Goal: Check status: Check status

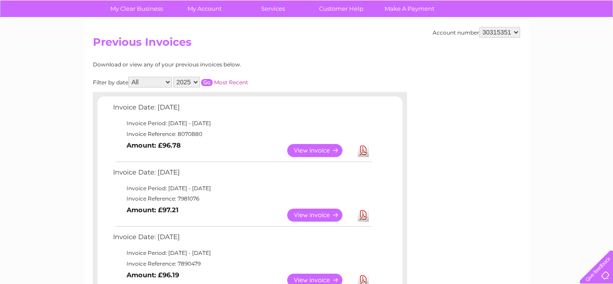
click at [302, 153] on link "View" at bounding box center [320, 150] width 66 height 13
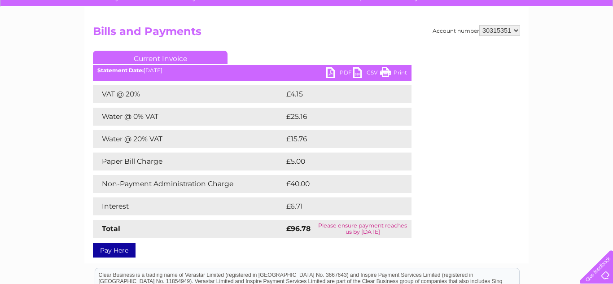
scroll to position [76, 0]
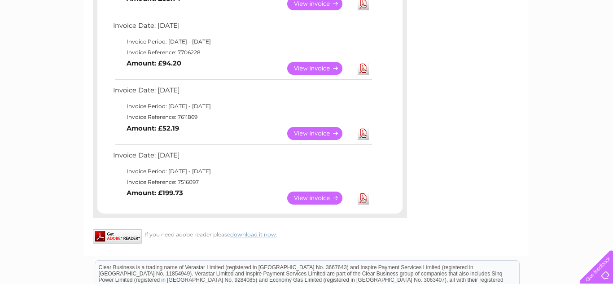
scroll to position [407, 0]
click at [311, 202] on link "View" at bounding box center [320, 198] width 66 height 13
click at [305, 129] on link "View" at bounding box center [320, 133] width 66 height 13
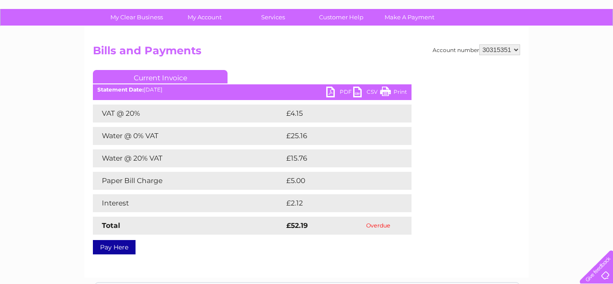
scroll to position [60, 0]
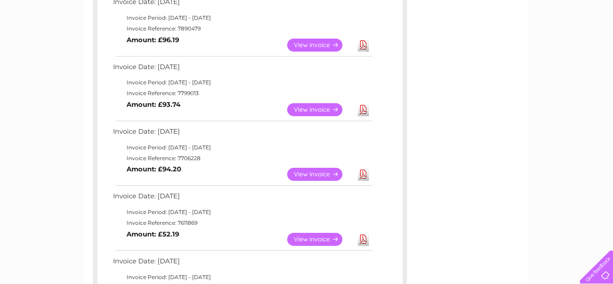
scroll to position [301, 0]
click at [312, 179] on link "View" at bounding box center [320, 174] width 66 height 13
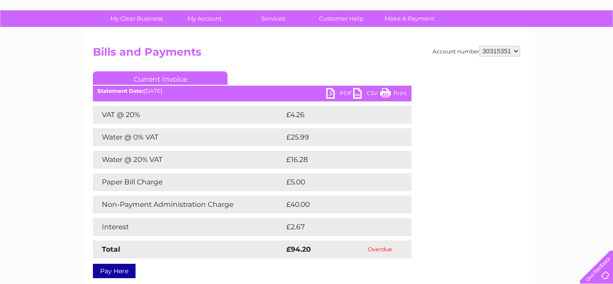
scroll to position [57, 0]
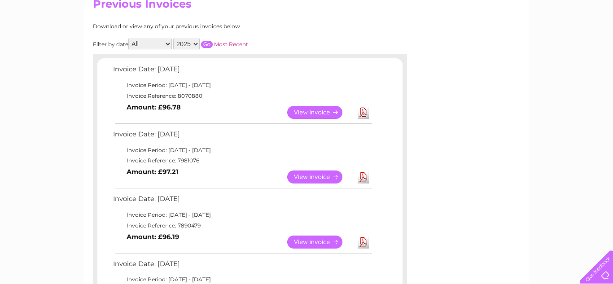
scroll to position [104, 0]
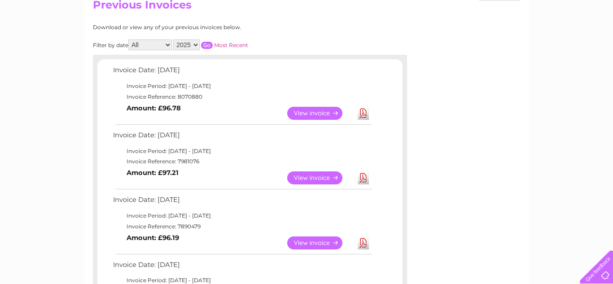
click at [305, 244] on link "View" at bounding box center [320, 242] width 66 height 13
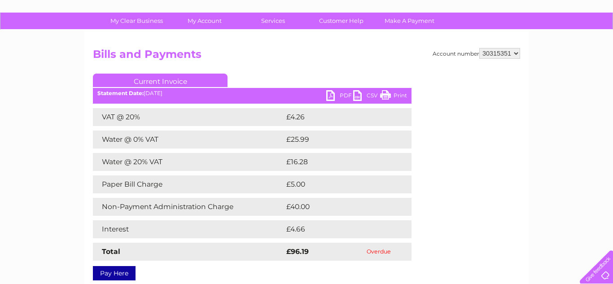
scroll to position [55, 0]
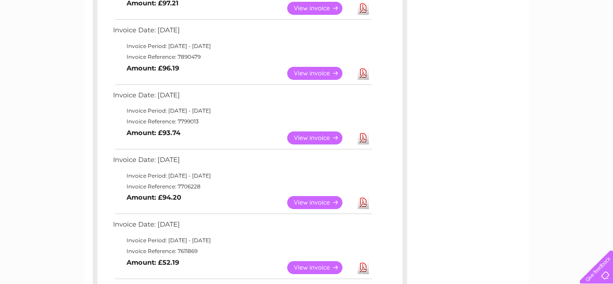
scroll to position [273, 0]
click at [312, 142] on link "View" at bounding box center [320, 138] width 66 height 13
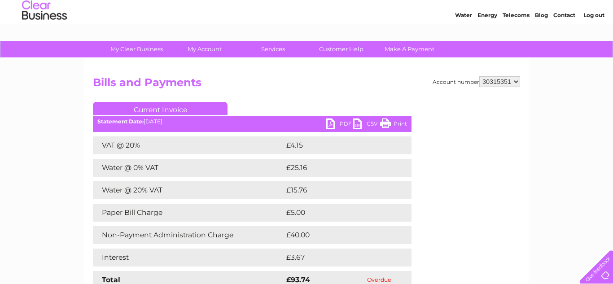
scroll to position [26, 0]
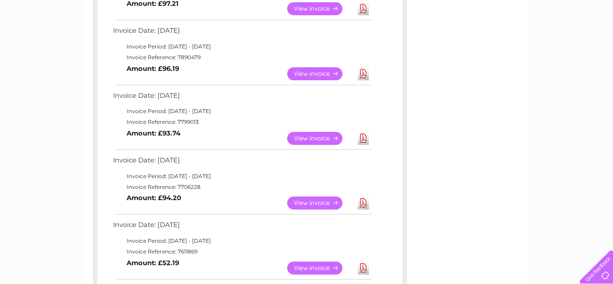
click at [308, 72] on link "View" at bounding box center [320, 73] width 66 height 13
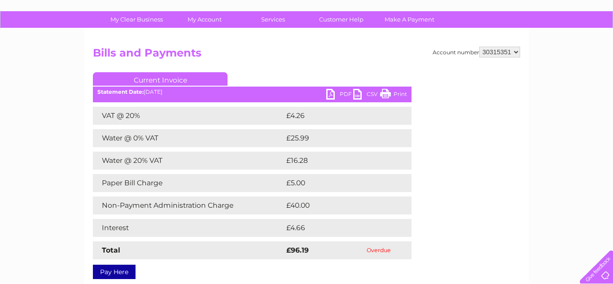
scroll to position [57, 0]
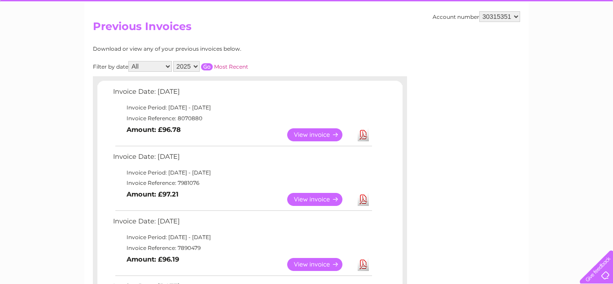
scroll to position [82, 0]
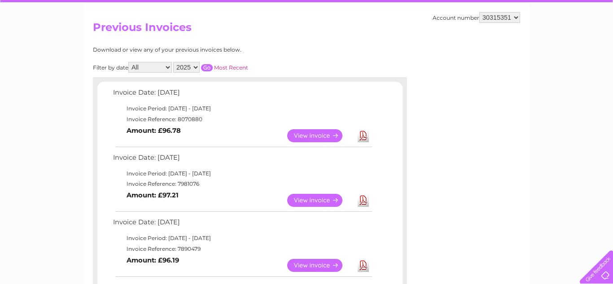
click at [308, 202] on link "View" at bounding box center [320, 200] width 66 height 13
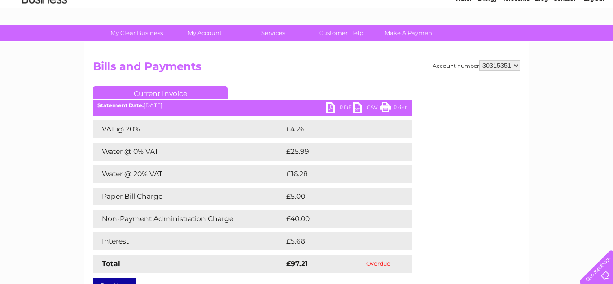
scroll to position [45, 0]
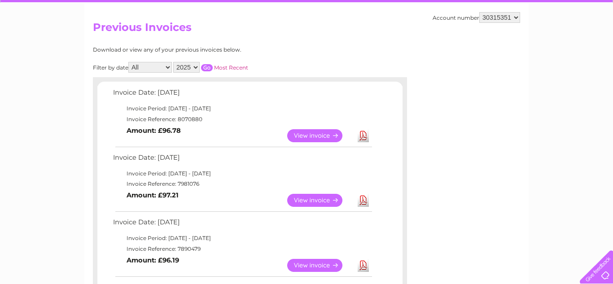
click at [302, 132] on link "View" at bounding box center [320, 135] width 66 height 13
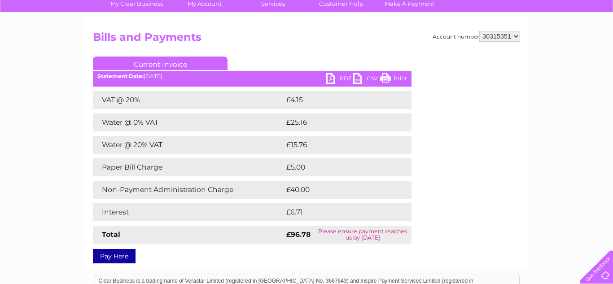
scroll to position [71, 0]
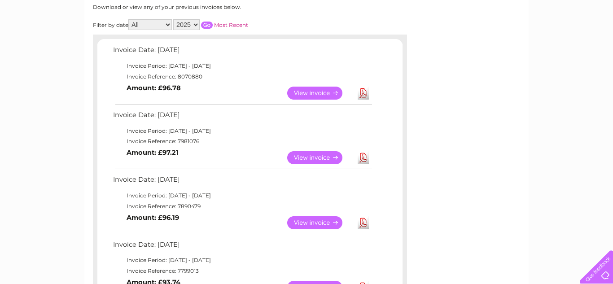
scroll to position [123, 0]
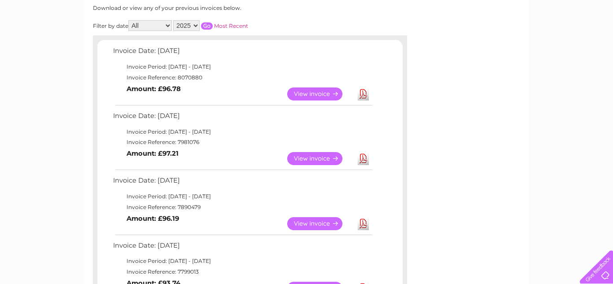
click at [315, 91] on link "View" at bounding box center [320, 93] width 66 height 13
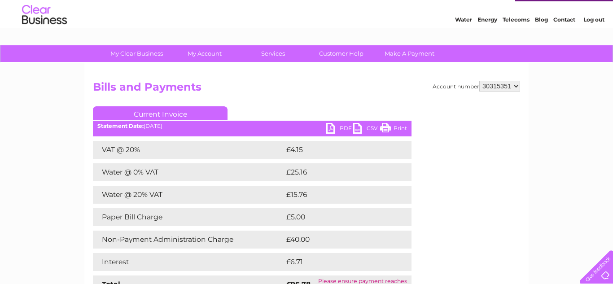
scroll to position [26, 0]
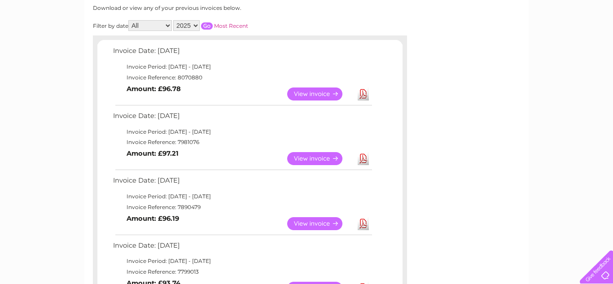
click at [310, 164] on link "View" at bounding box center [320, 158] width 66 height 13
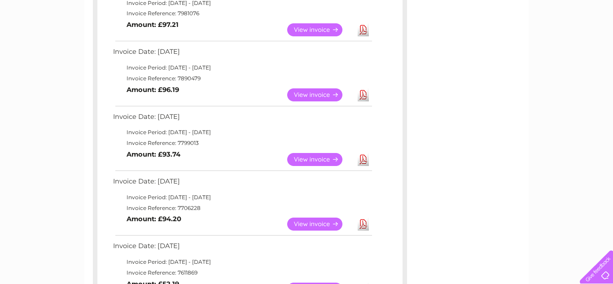
scroll to position [261, 0]
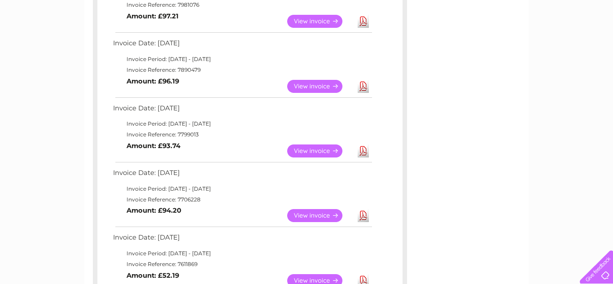
click at [318, 87] on link "View" at bounding box center [320, 86] width 66 height 13
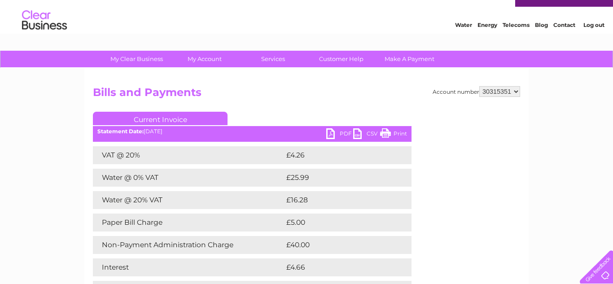
scroll to position [13, 0]
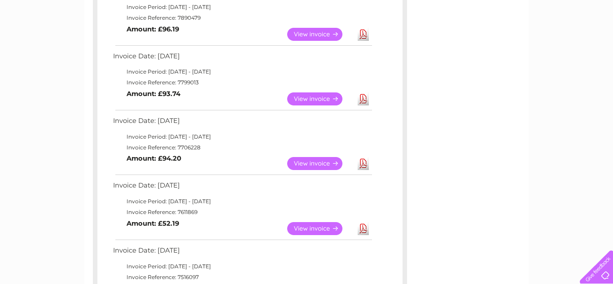
scroll to position [316, 0]
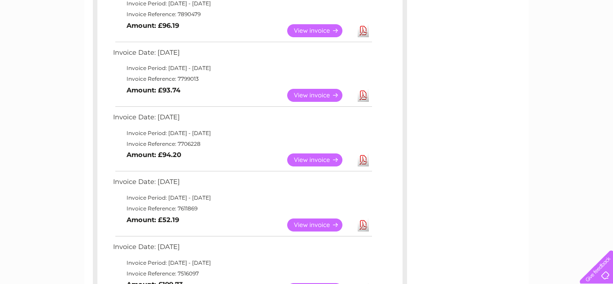
click at [306, 99] on link "View" at bounding box center [320, 95] width 66 height 13
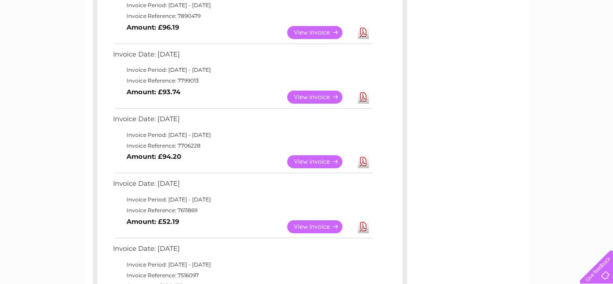
click at [313, 166] on link "View" at bounding box center [320, 161] width 66 height 13
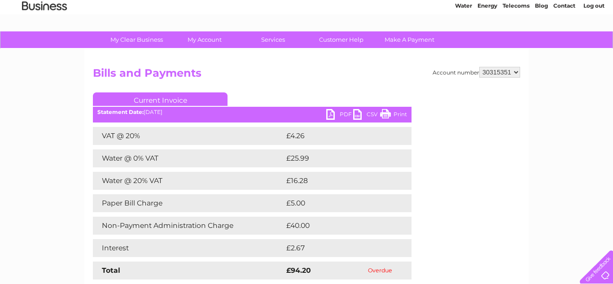
scroll to position [35, 0]
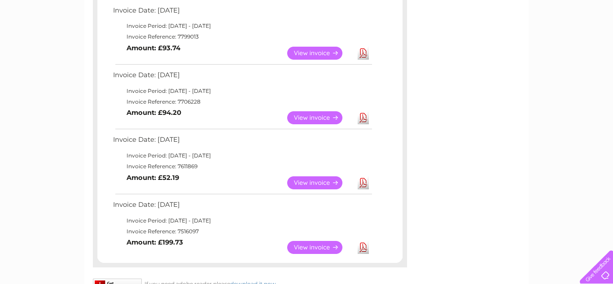
scroll to position [367, 0]
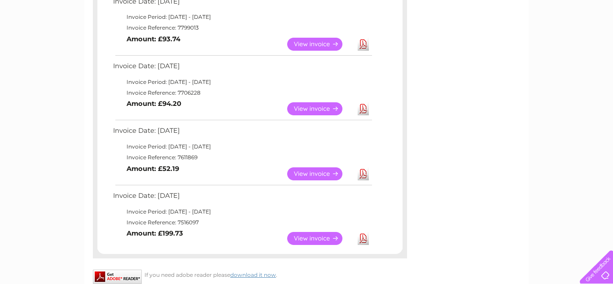
click at [306, 178] on link "View" at bounding box center [320, 173] width 66 height 13
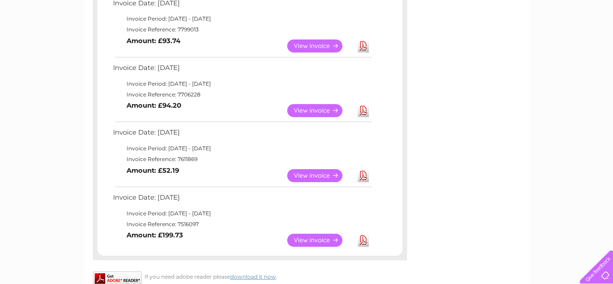
click at [308, 240] on link "View" at bounding box center [320, 240] width 66 height 13
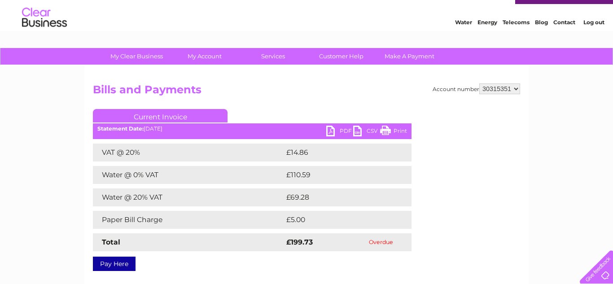
scroll to position [22, 0]
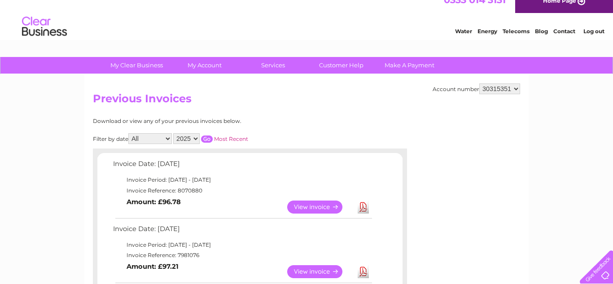
scroll to position [8, 0]
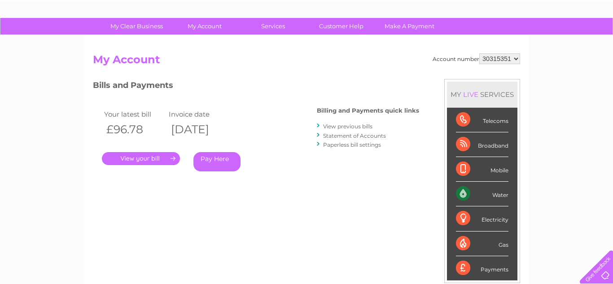
click at [212, 166] on link "Pay Here" at bounding box center [216, 161] width 47 height 19
click at [138, 163] on link "." at bounding box center [141, 158] width 78 height 13
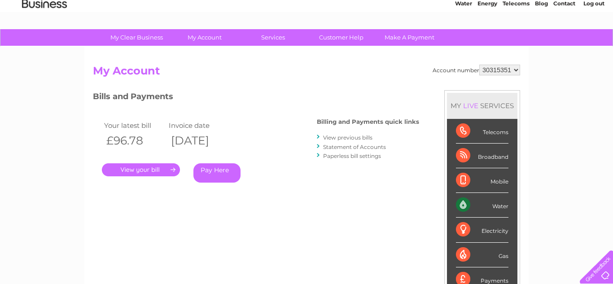
scroll to position [35, 0]
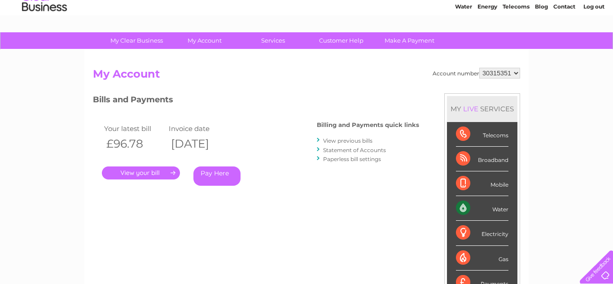
click at [209, 184] on link "Pay Here" at bounding box center [216, 175] width 47 height 19
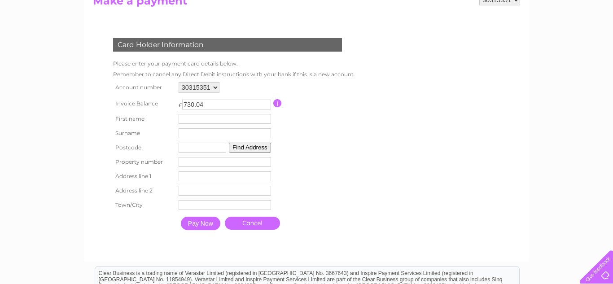
scroll to position [109, 0]
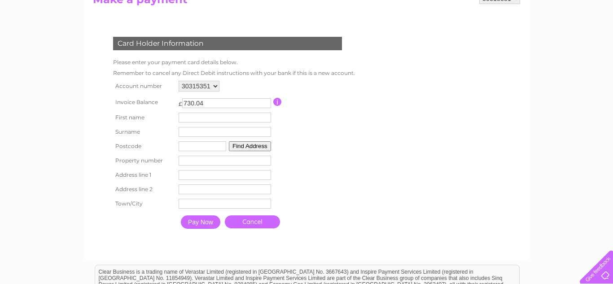
click at [277, 104] on input "button" at bounding box center [277, 102] width 9 height 8
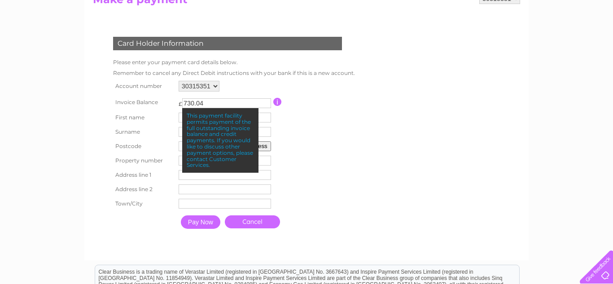
click at [115, 79] on th "Account number" at bounding box center [143, 85] width 65 height 15
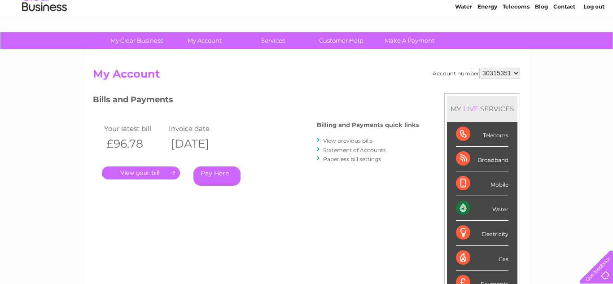
click at [336, 144] on link "View previous bills" at bounding box center [347, 140] width 49 height 7
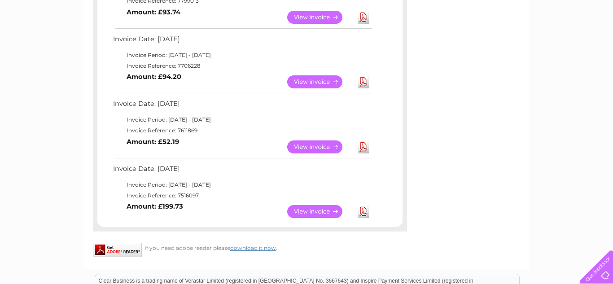
scroll to position [394, 0]
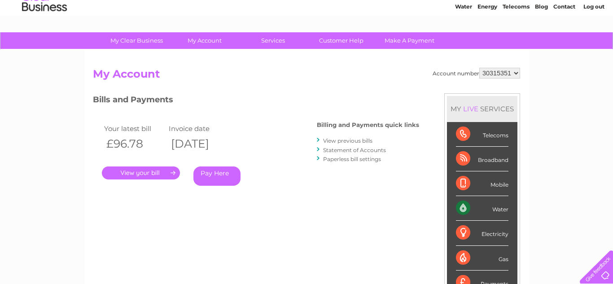
click at [334, 143] on link "View previous bills" at bounding box center [347, 140] width 49 height 7
